Goal: Communication & Community: Share content

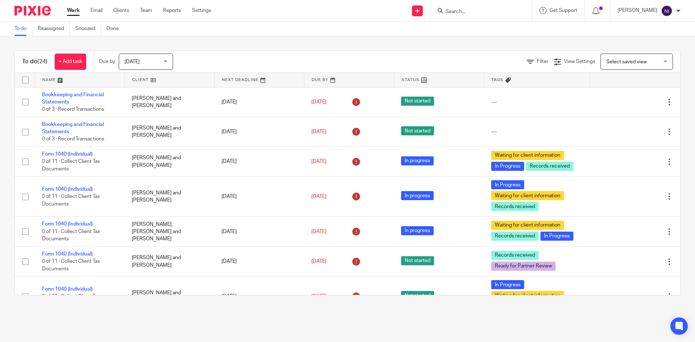
click at [466, 9] on input "Search" at bounding box center [477, 12] width 65 height 7
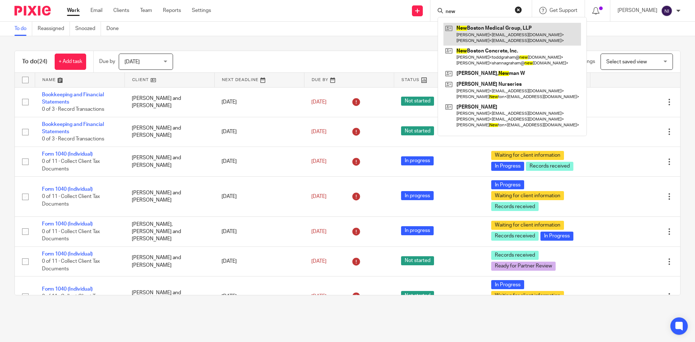
type input "new"
click at [550, 29] on link at bounding box center [511, 34] width 137 height 22
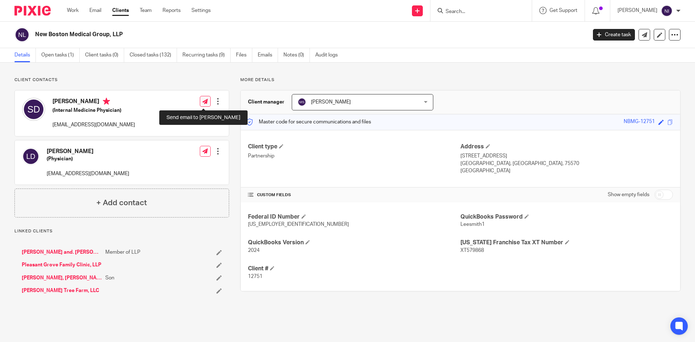
click at [205, 103] on icon at bounding box center [204, 101] width 5 height 5
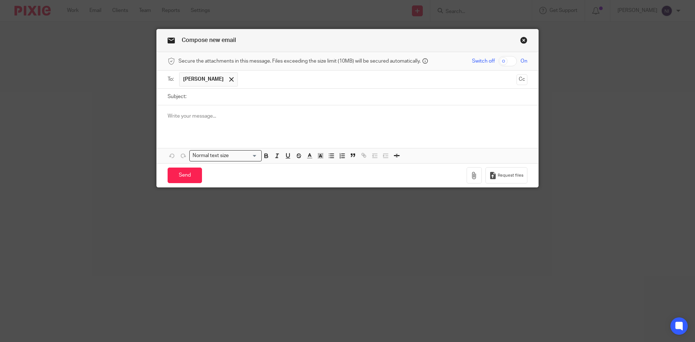
click at [501, 62] on input "checkbox" at bounding box center [507, 61] width 18 height 10
checkbox input "true"
click at [474, 172] on icon "button" at bounding box center [473, 175] width 7 height 7
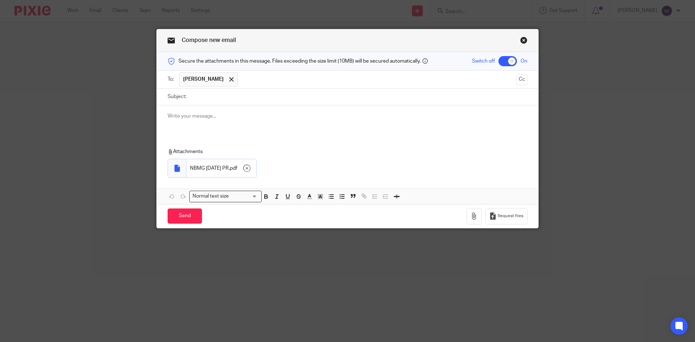
click at [193, 97] on input "Subject:" at bounding box center [358, 97] width 337 height 16
type input "[DATE] PR"
click at [181, 220] on input "Send" at bounding box center [184, 216] width 34 height 16
